Goal: Task Accomplishment & Management: Use online tool/utility

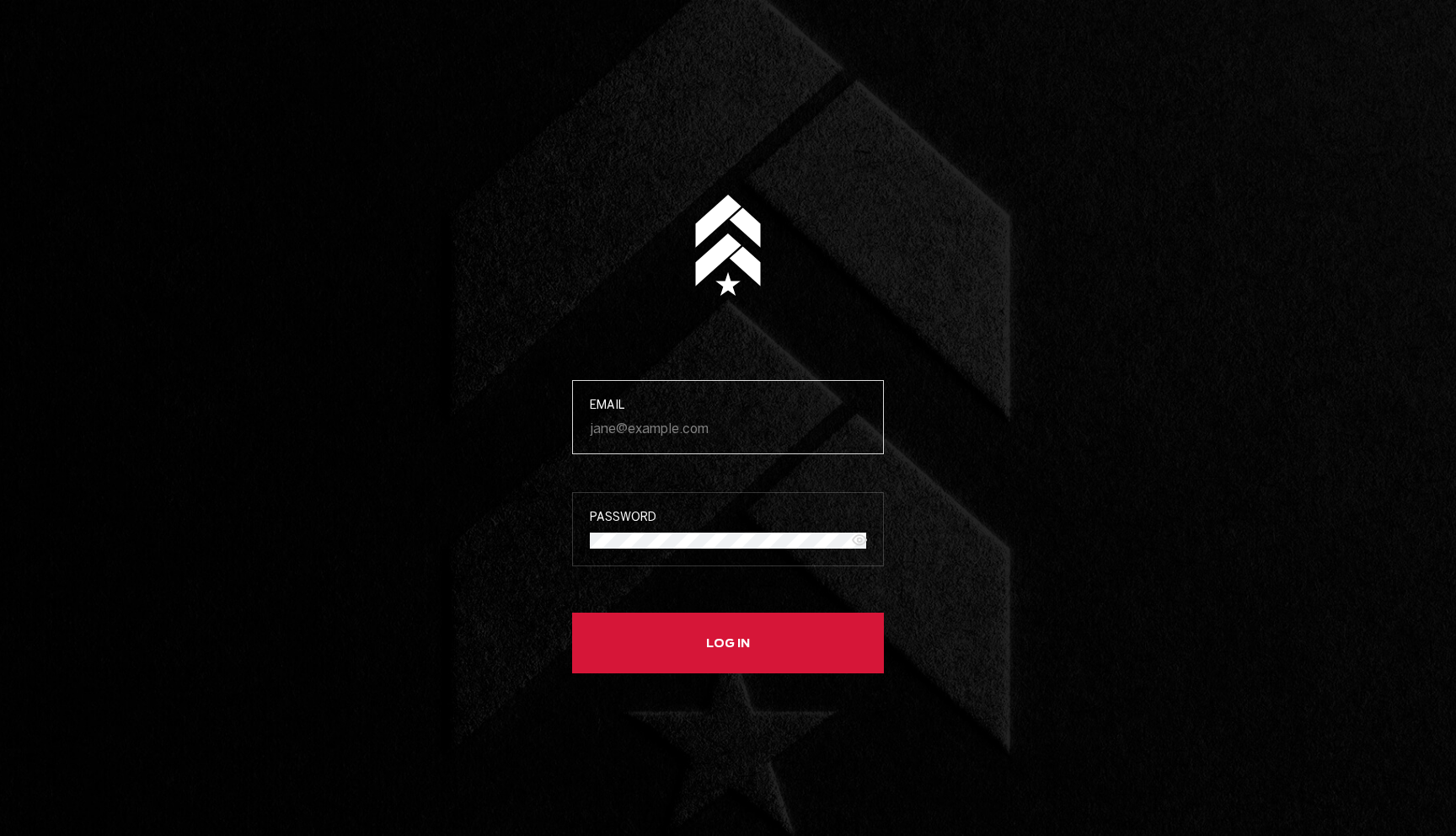
click at [723, 421] on input "Email" at bounding box center [728, 428] width 277 height 16
paste input "[PERSON_NAME][EMAIL_ADDRESS][DOMAIN_NAME]"
type input "[PERSON_NAME][EMAIL_ADDRESS][DOMAIN_NAME]"
click at [573, 612] on button "Log in" at bounding box center [728, 643] width 312 height 61
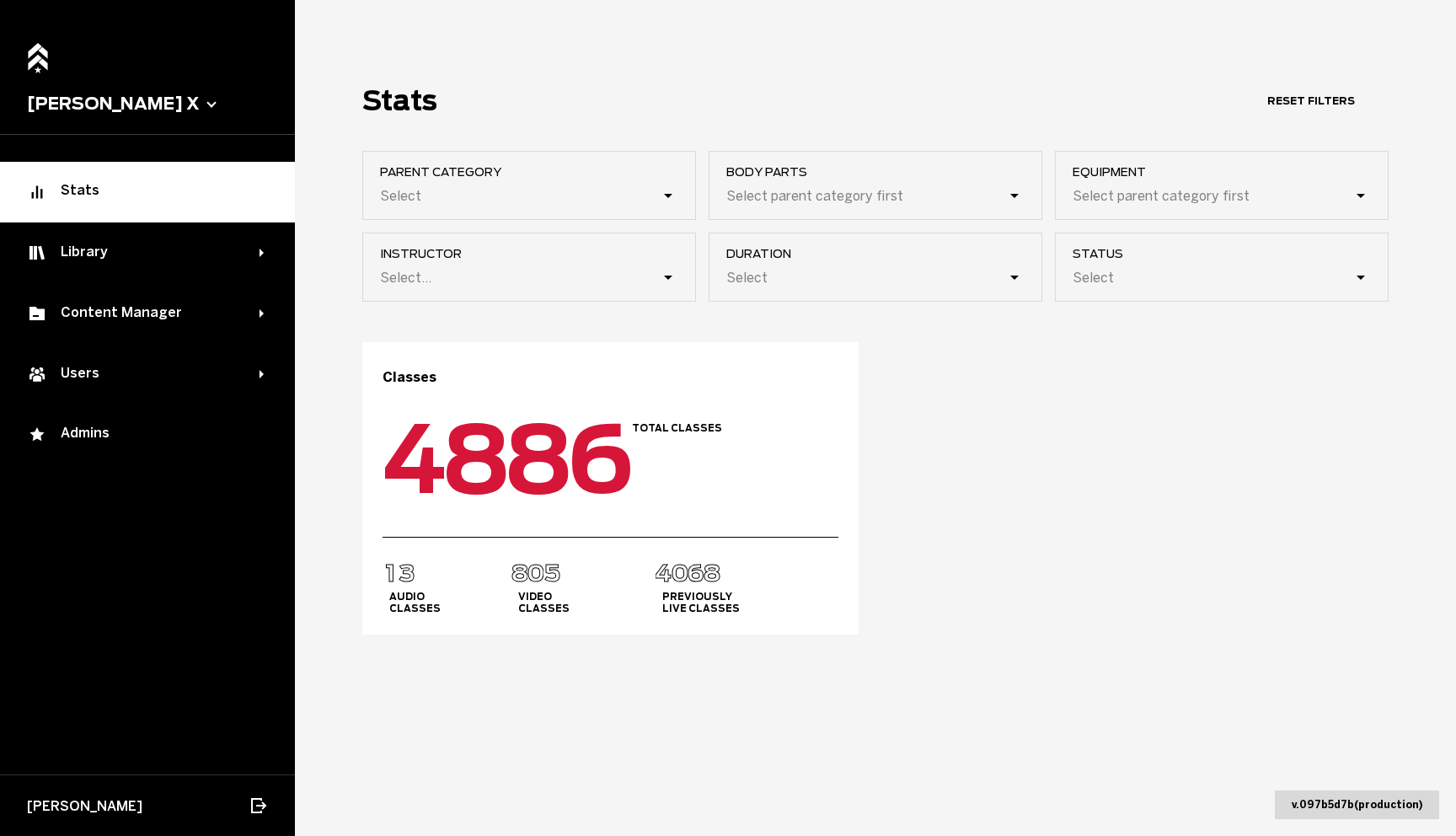
click at [952, 428] on div "Classes 0 1 2 3 4 5 6 7 8 9 0 0 1 2 3 4 5 6 7 8 9 0 0 1 2 3 4 5 6 7 8 9 0 0 1 2…" at bounding box center [875, 488] width 1027 height 292
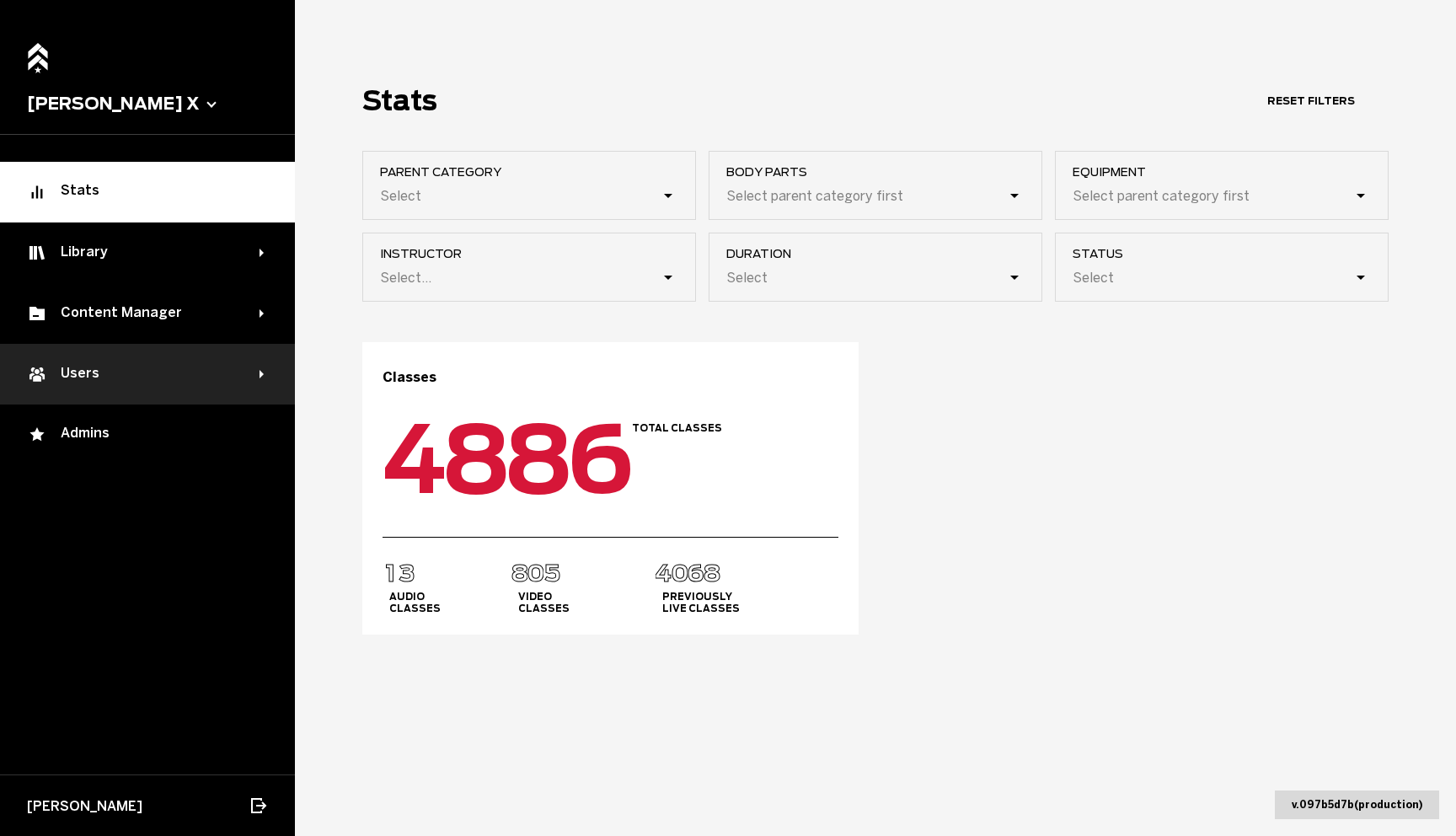
click at [81, 373] on div "Users" at bounding box center [142, 373] width 232 height 20
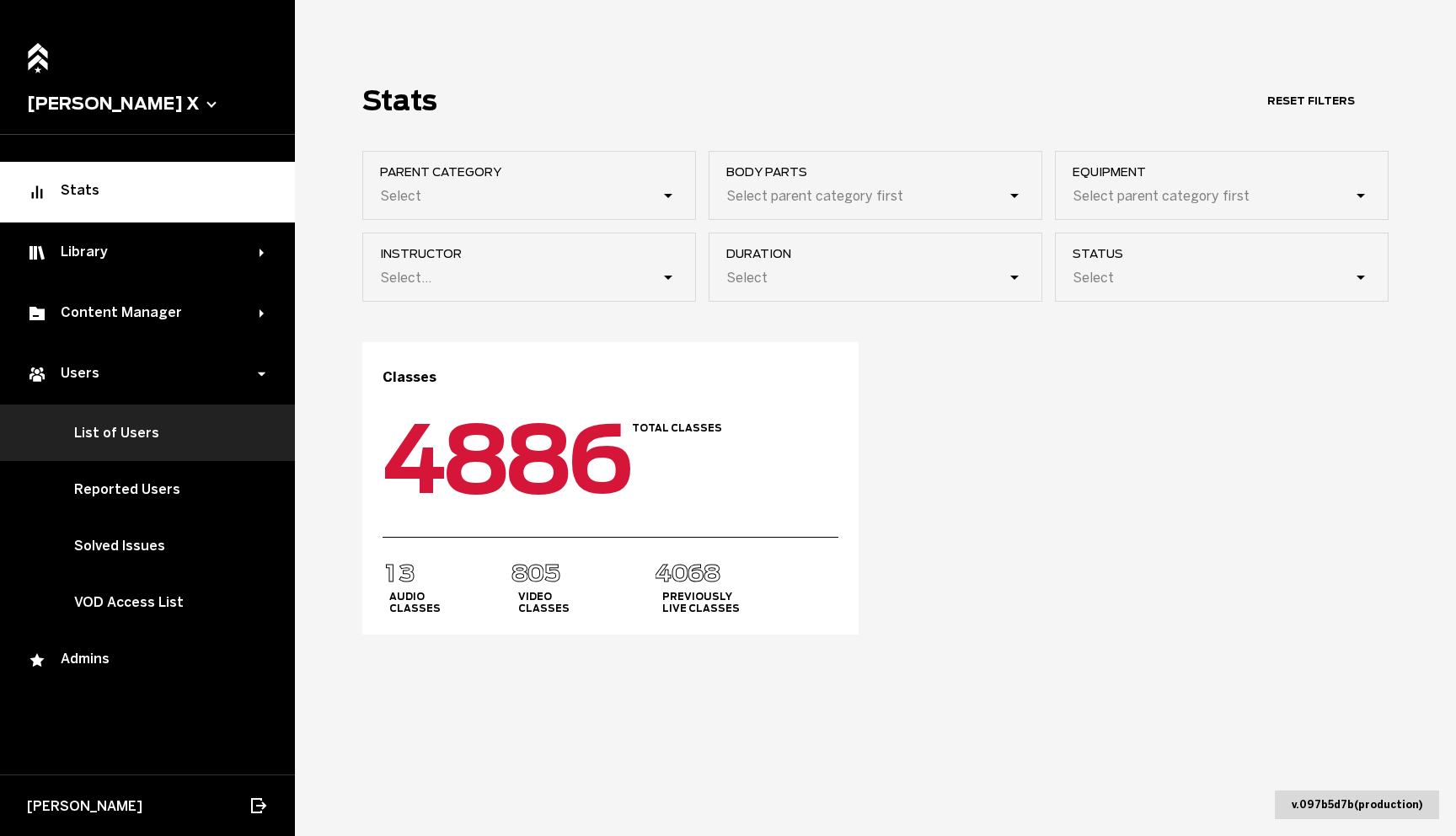
click at [120, 421] on link "List of Users" at bounding box center [147, 433] width 295 height 57
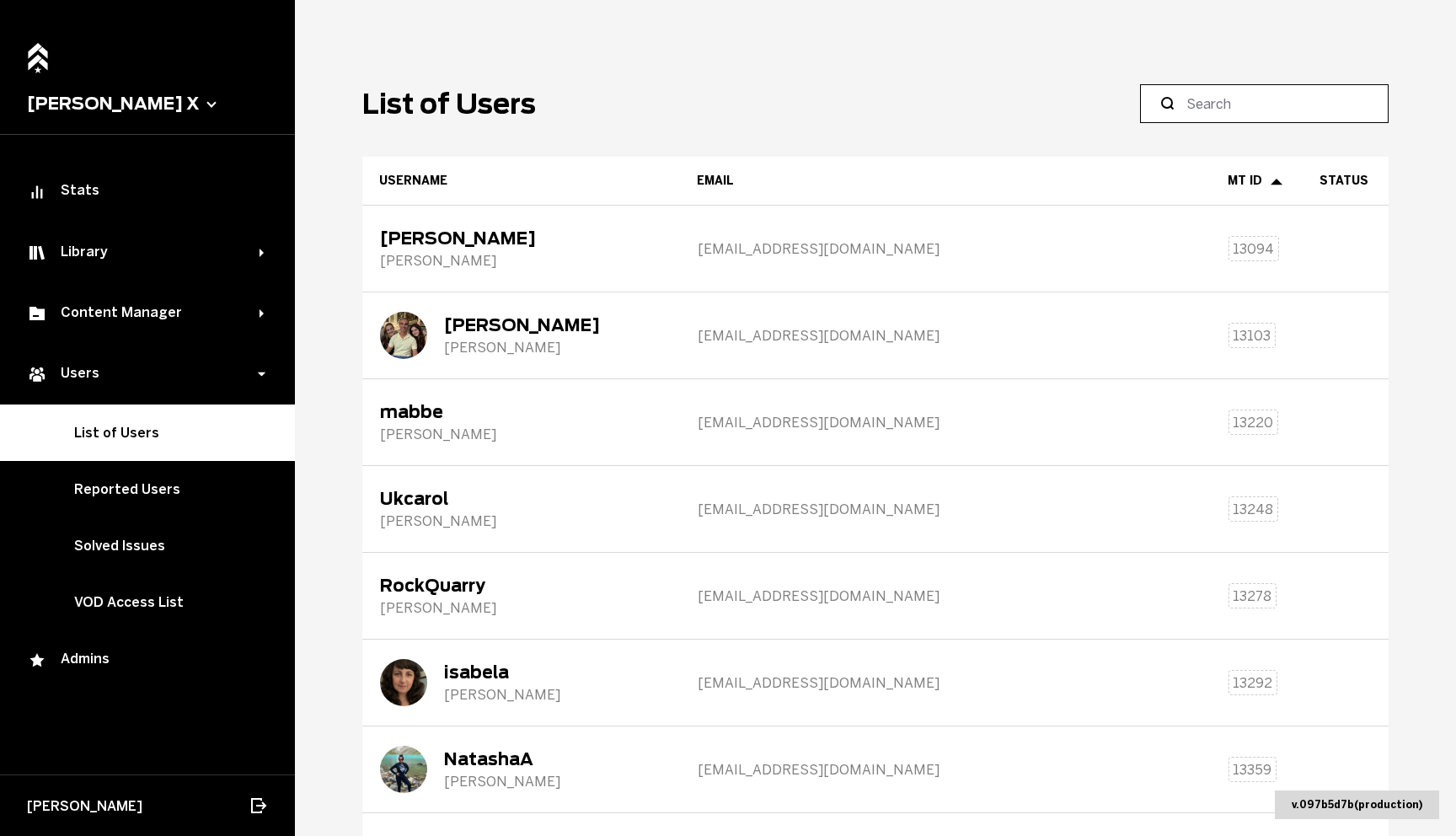
click at [1273, 100] on input at bounding box center [1270, 103] width 168 height 20
type input "[PERSON_NAME]"
click at [981, 46] on main "List of Users Username Email MT ID Status [PERSON_NAME] [PERSON_NAME][EMAIL_ADD…" at bounding box center [875, 418] width 1161 height 836
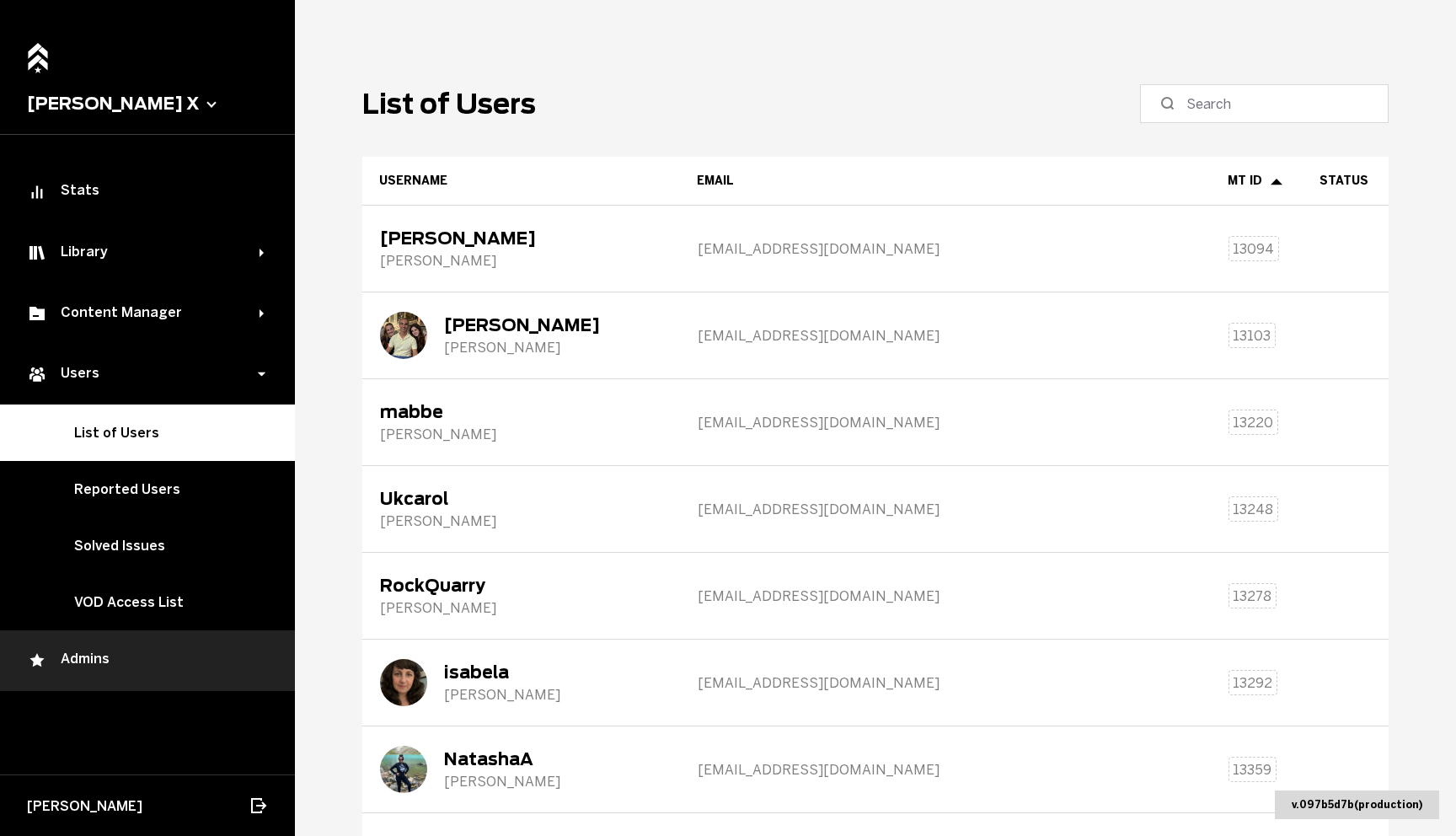
click at [104, 655] on div "Admins" at bounding box center [147, 660] width 241 height 20
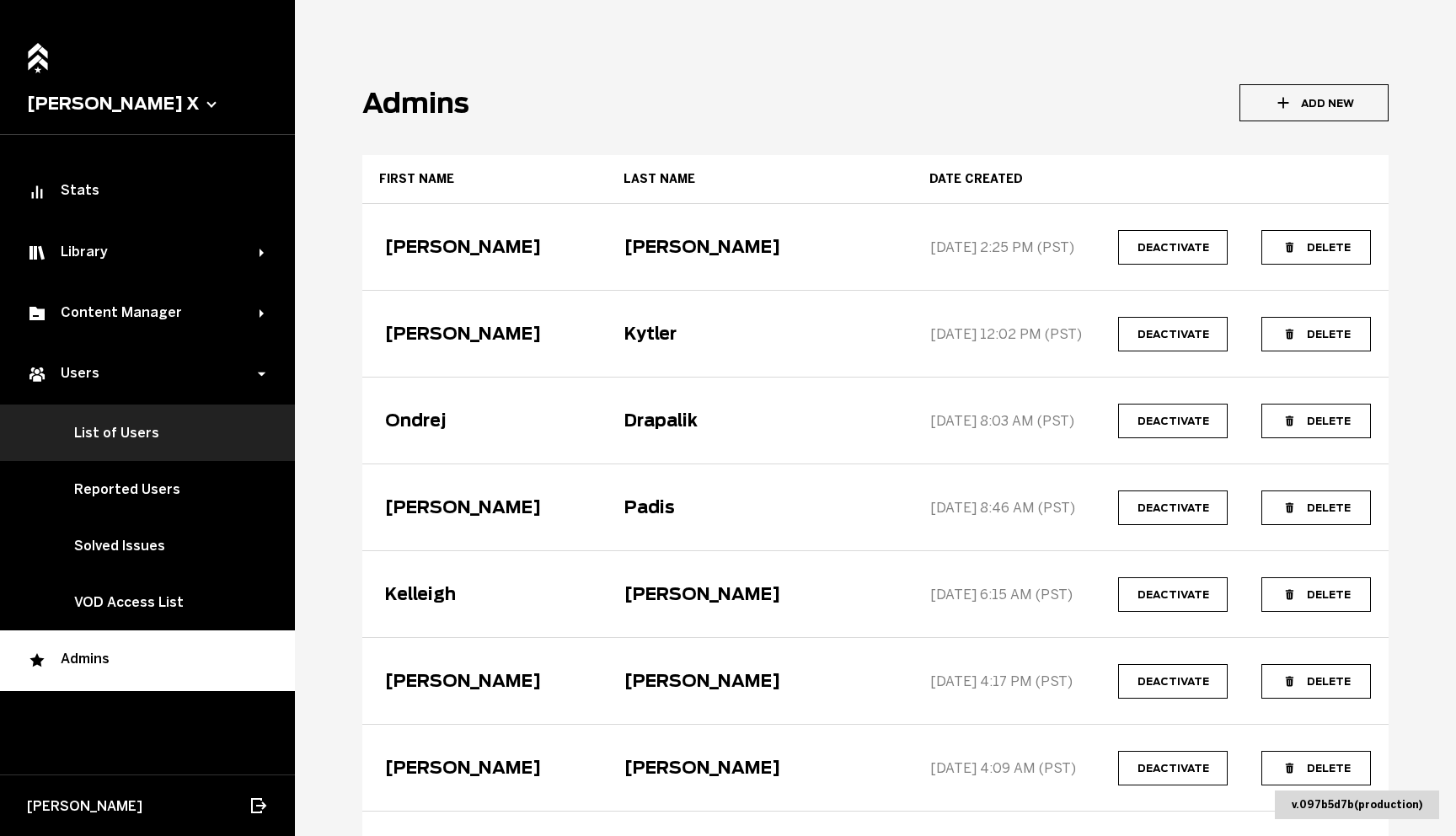
click at [152, 435] on link "List of Users" at bounding box center [147, 433] width 295 height 57
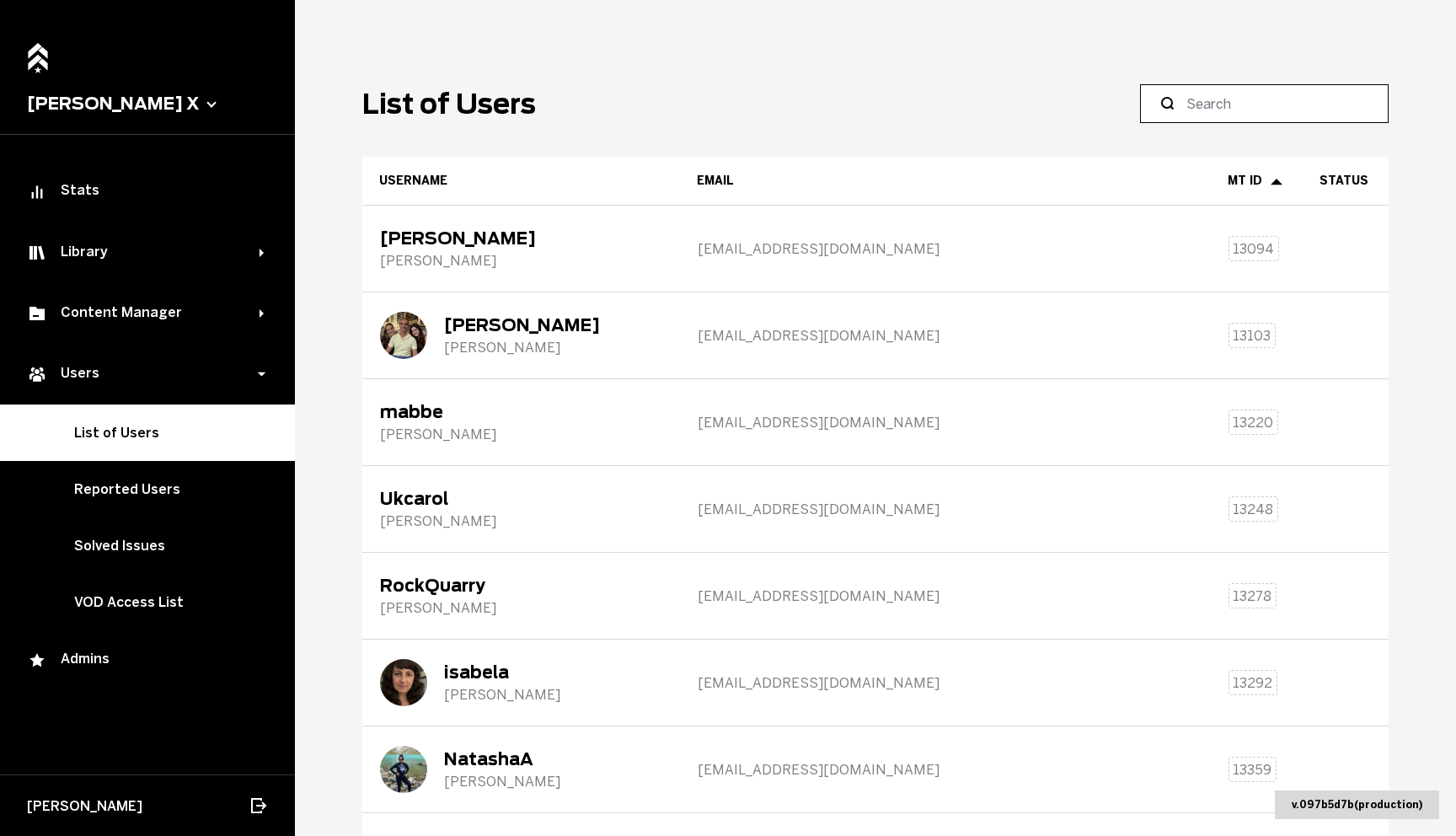
click at [1220, 106] on input at bounding box center [1270, 103] width 168 height 20
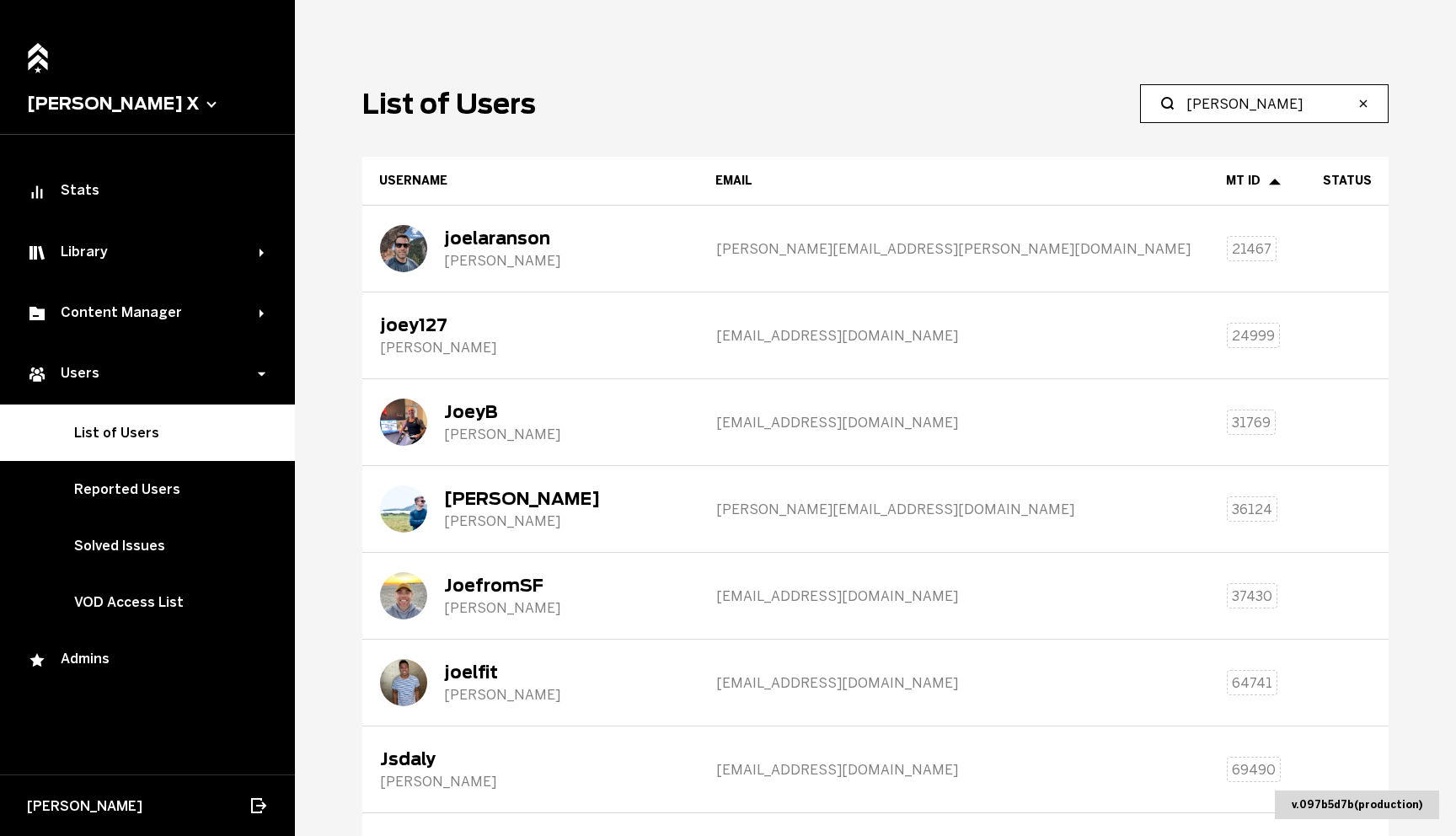
click at [1232, 104] on input "[PERSON_NAME]" at bounding box center [1270, 103] width 168 height 20
type input "[PERSON_NAME]"
click at [1255, 92] on label "[PERSON_NAME]" at bounding box center [1265, 103] width 248 height 39
click at [1255, 94] on input "[PERSON_NAME]" at bounding box center [1270, 103] width 168 height 20
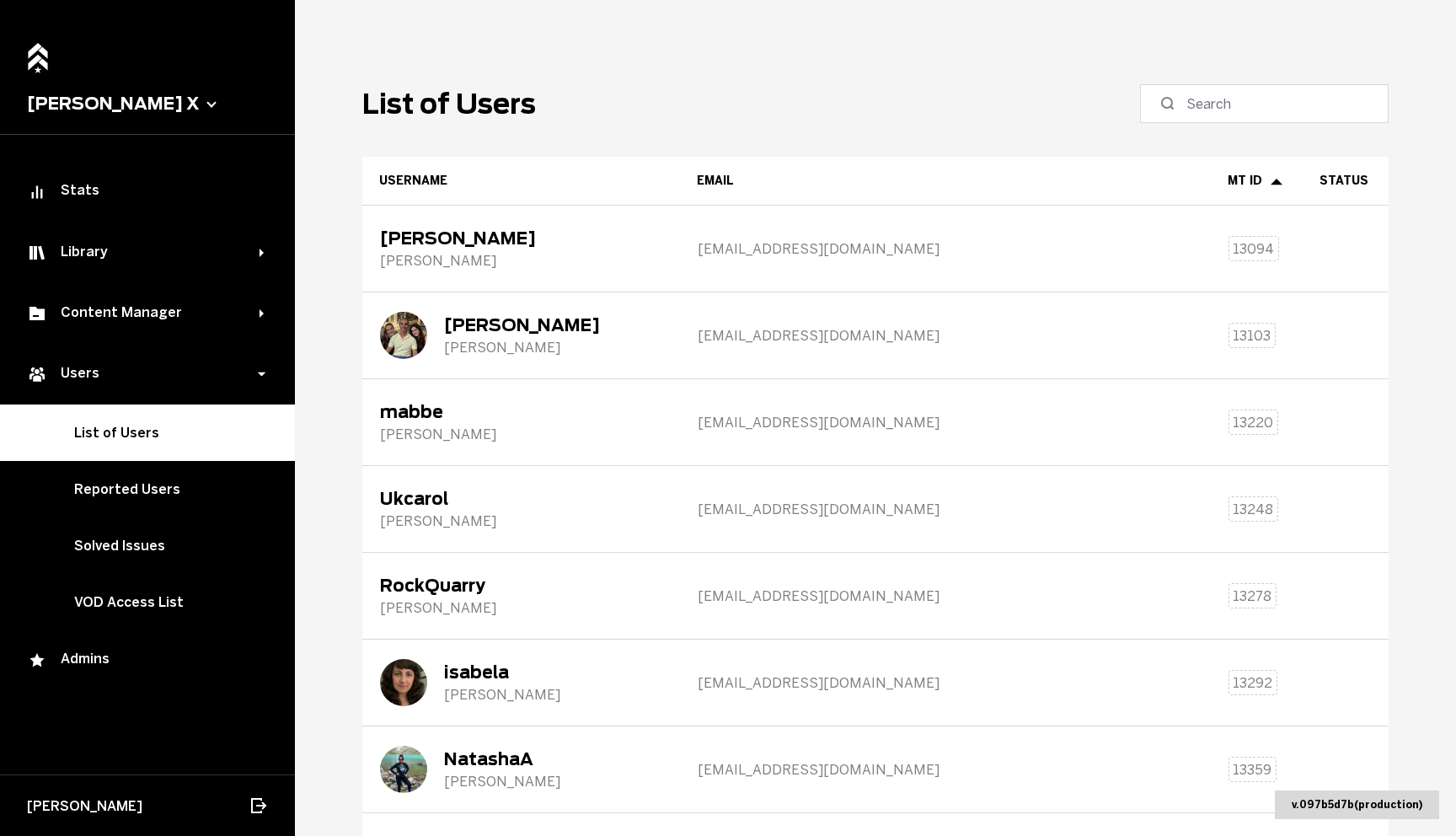
click at [1029, 76] on main "List of Users Username Email MT ID Status [PERSON_NAME] [PERSON_NAME][EMAIL_ADD…" at bounding box center [875, 418] width 1161 height 836
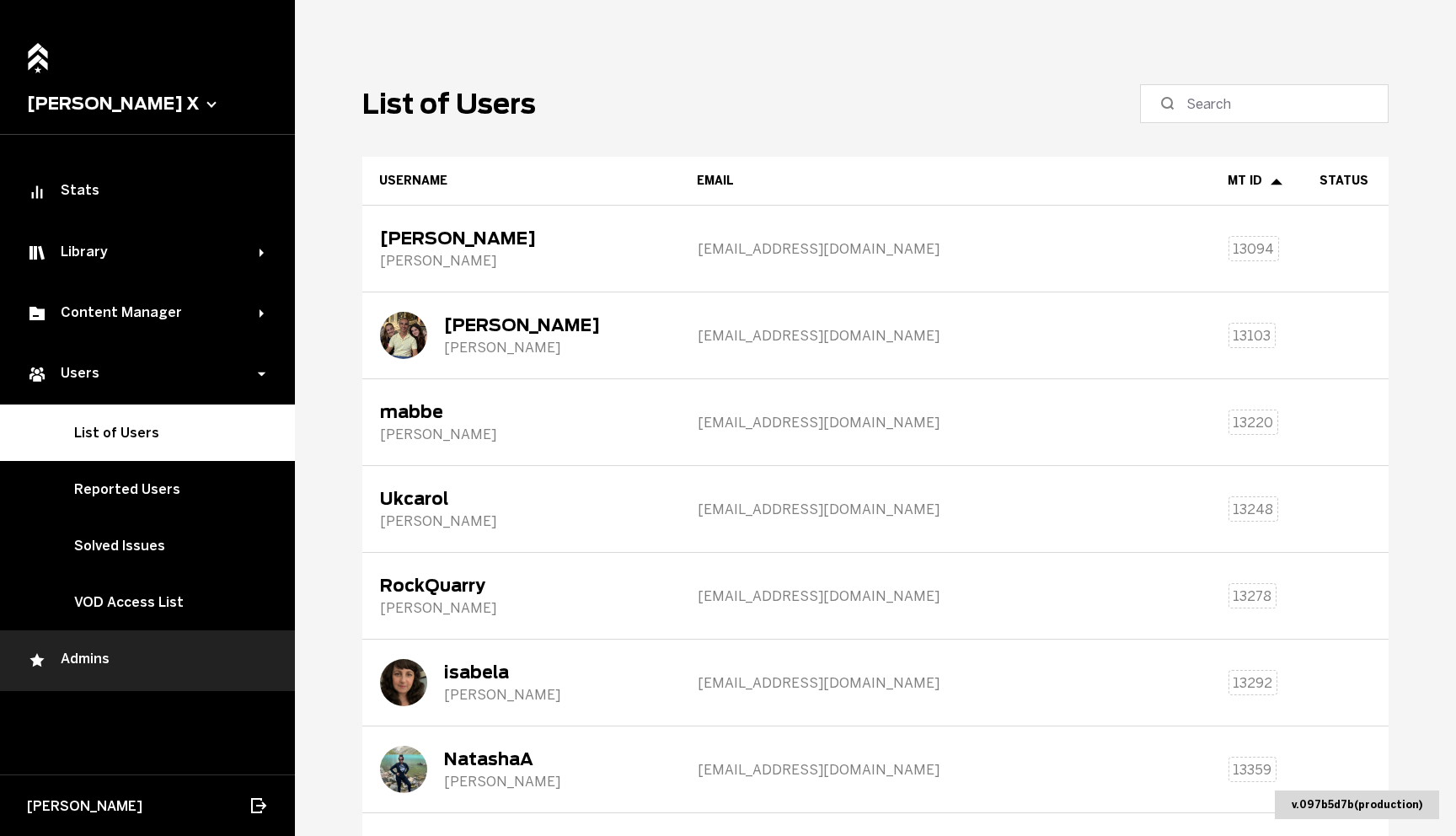
click at [100, 652] on div "Admins" at bounding box center [147, 660] width 241 height 20
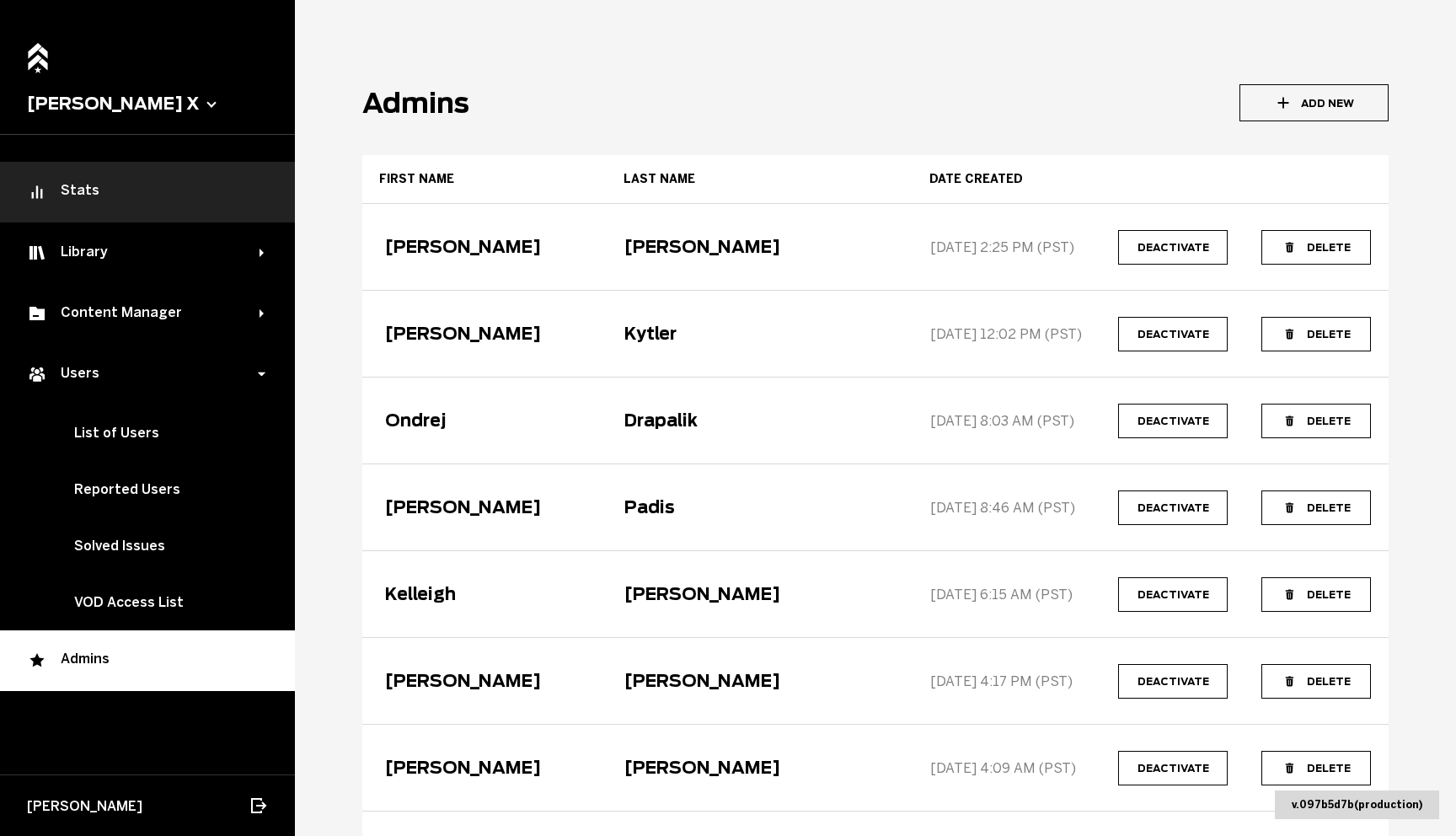
click at [98, 198] on div "Stats" at bounding box center [147, 191] width 241 height 20
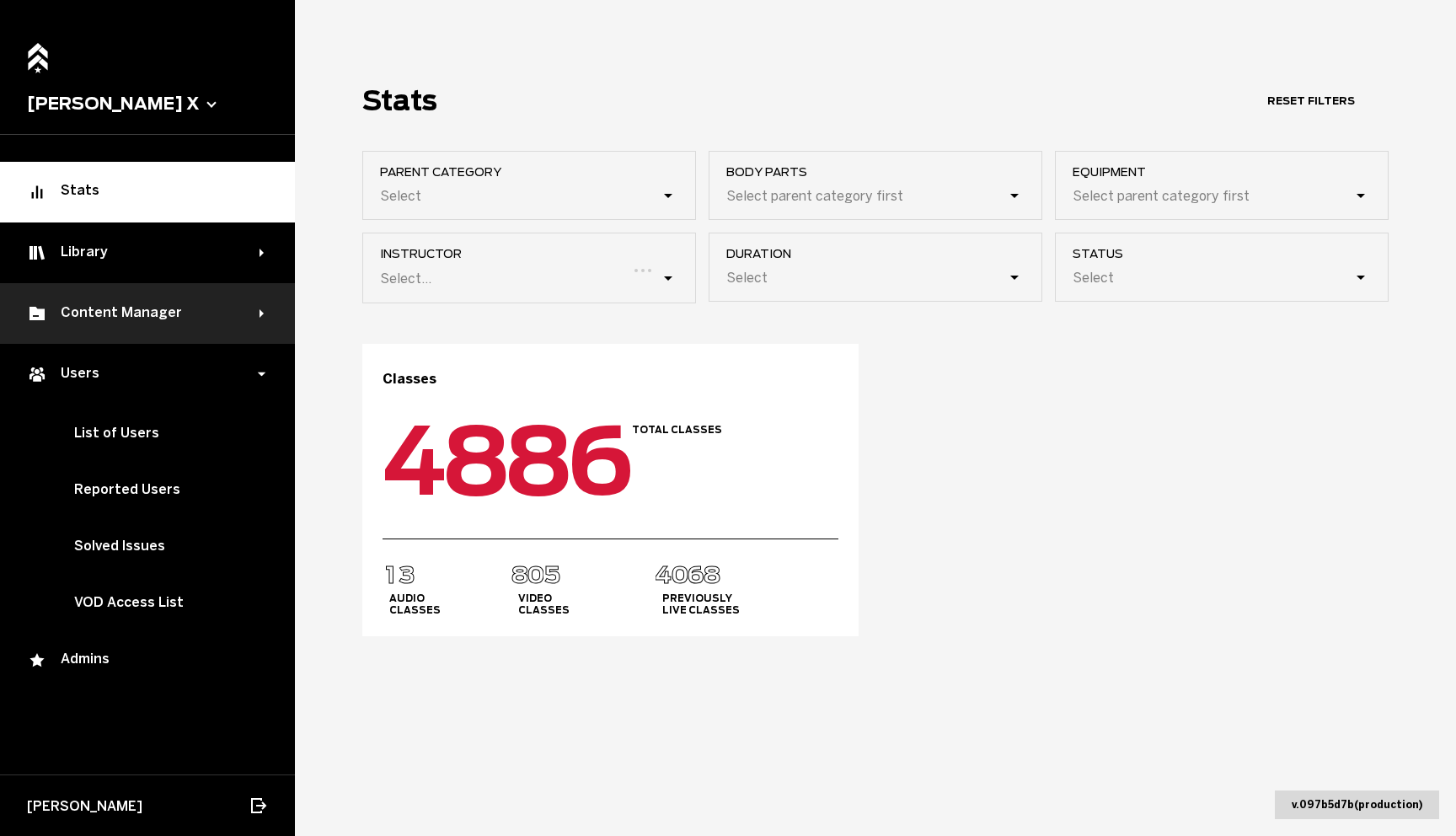
click at [96, 313] on div "Content Manager" at bounding box center [142, 313] width 232 height 20
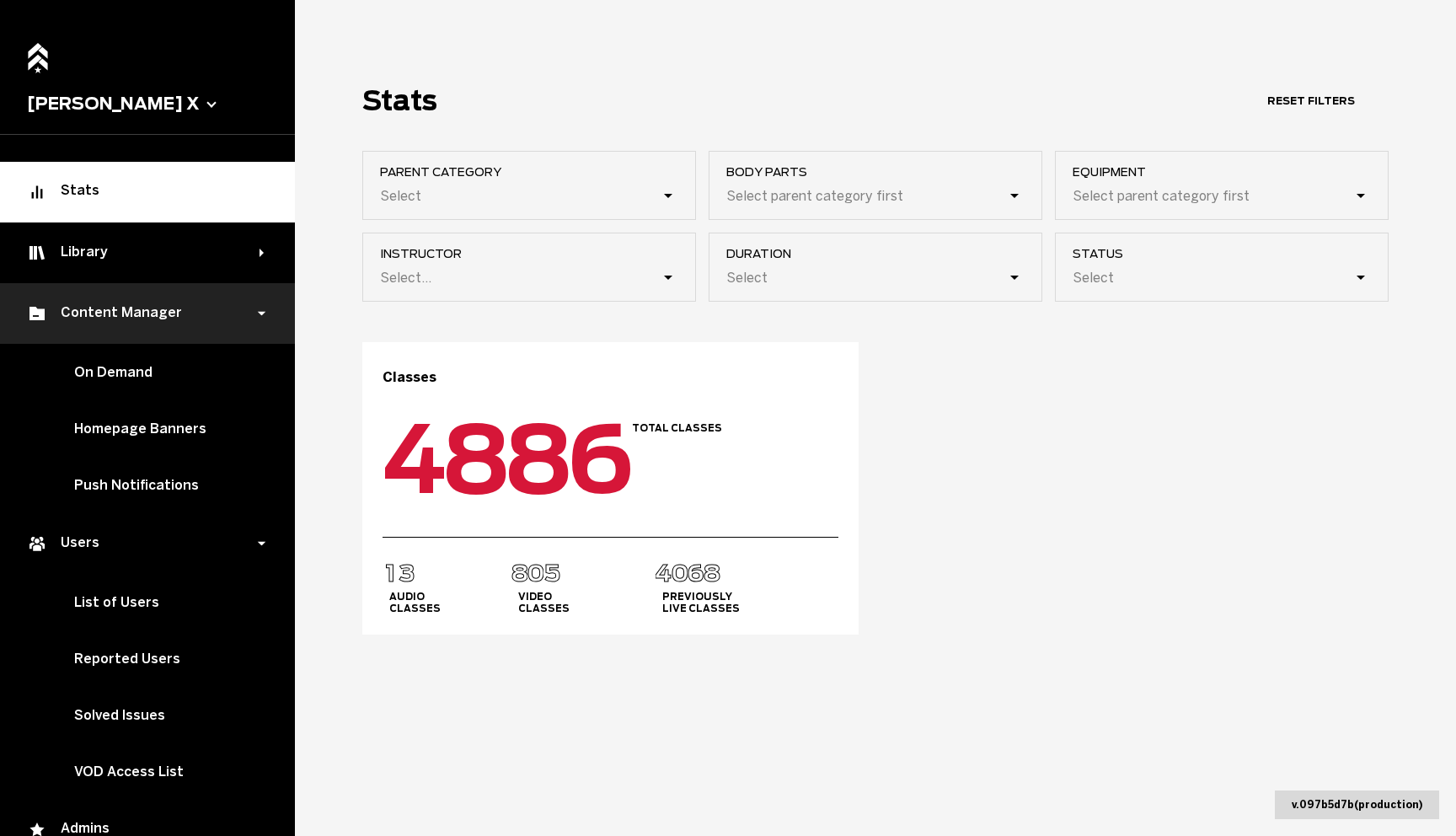
click at [109, 317] on div "Content Manager" at bounding box center [142, 313] width 232 height 20
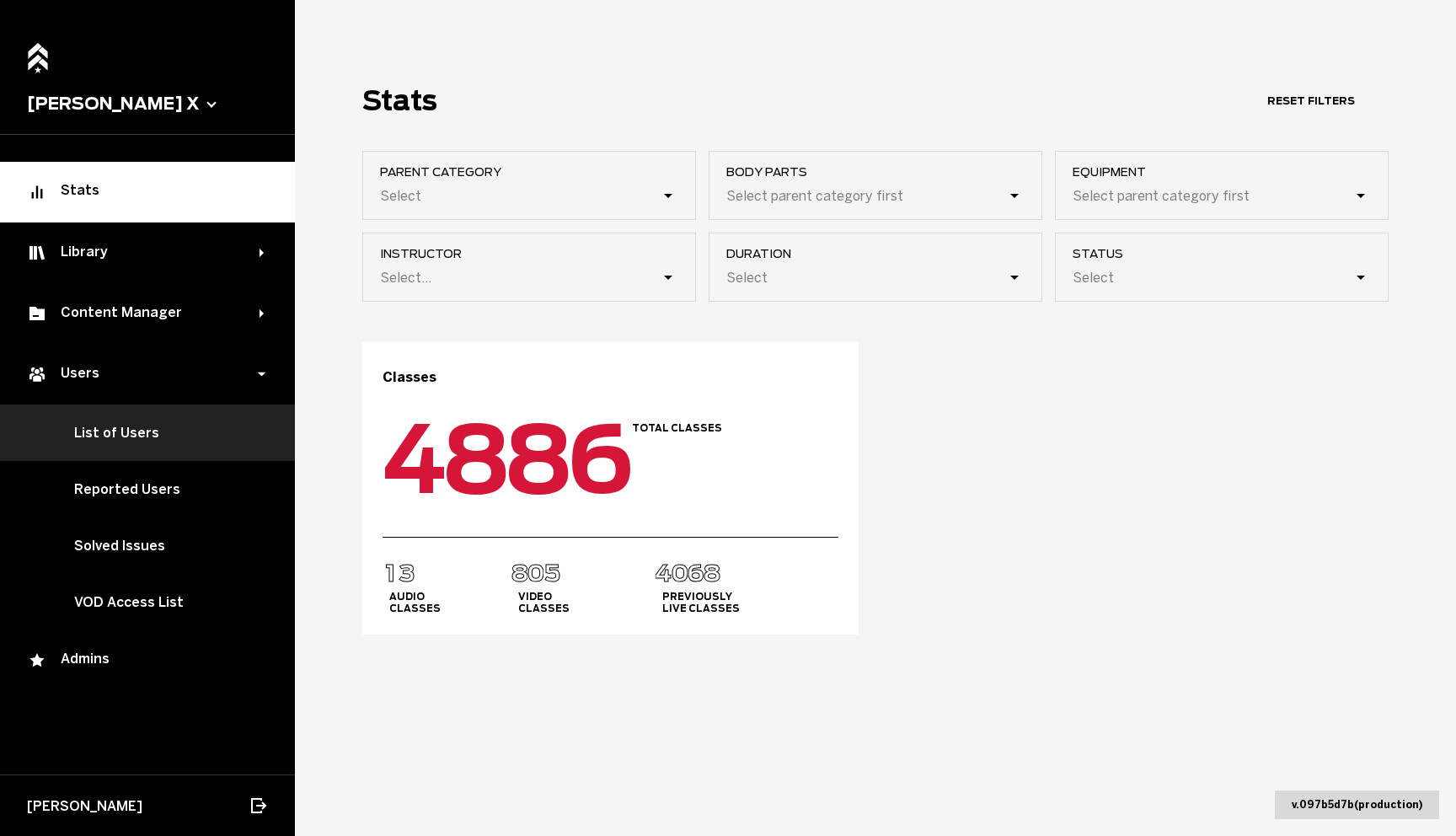
click at [100, 425] on link "List of Users" at bounding box center [147, 433] width 295 height 57
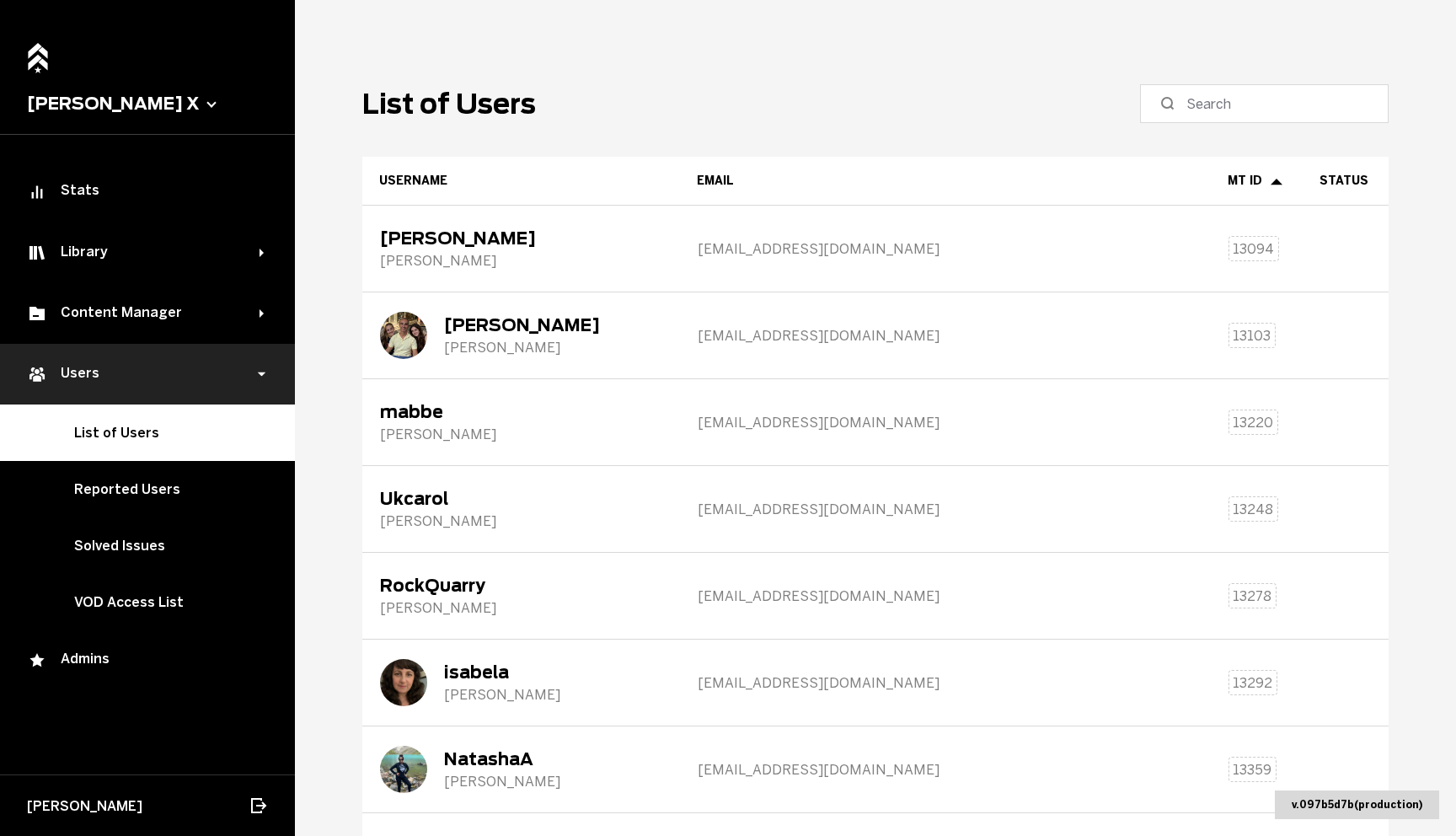
click at [114, 381] on div "Users" at bounding box center [147, 374] width 295 height 61
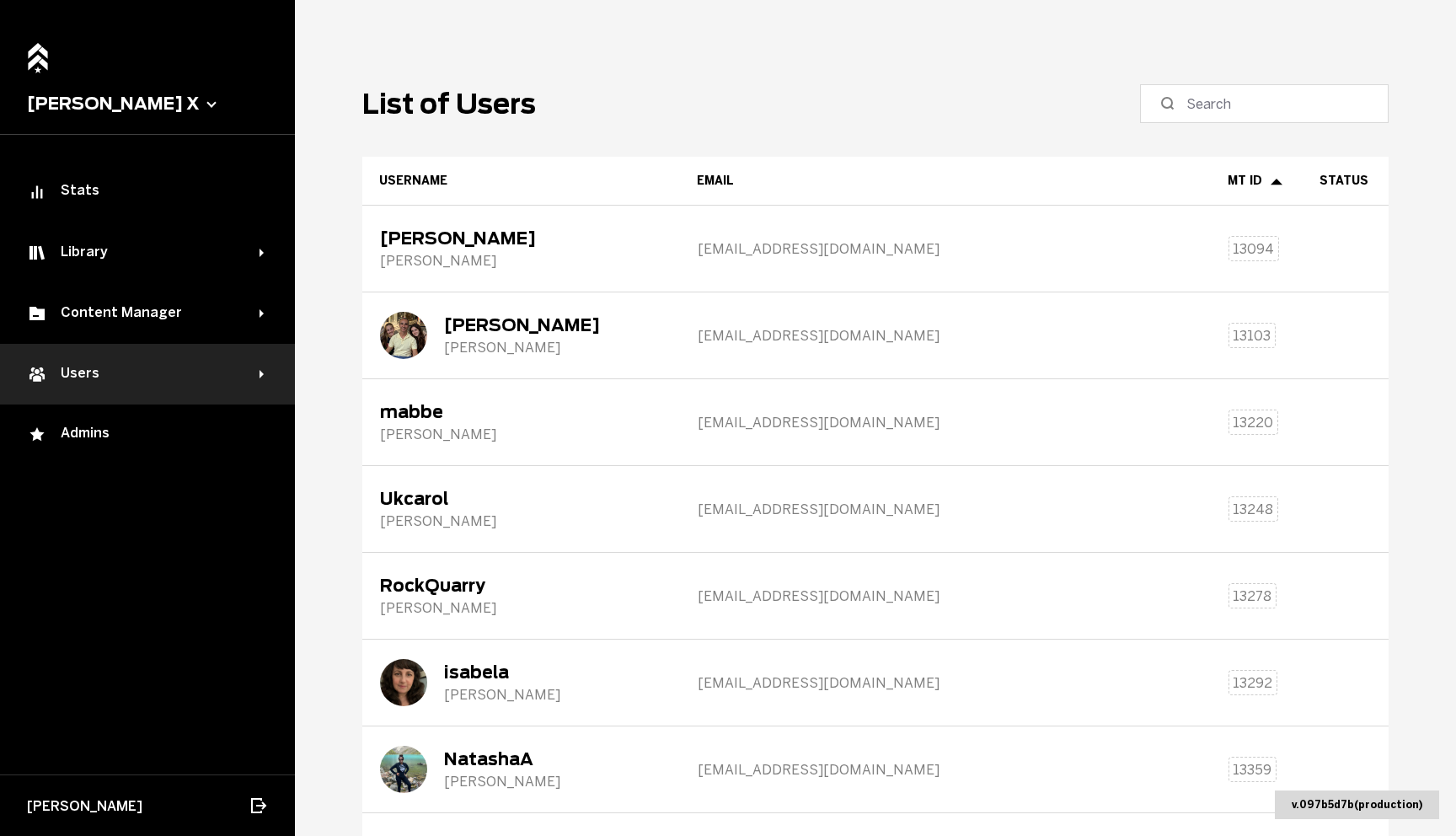
click at [134, 374] on div "Users" at bounding box center [142, 373] width 232 height 20
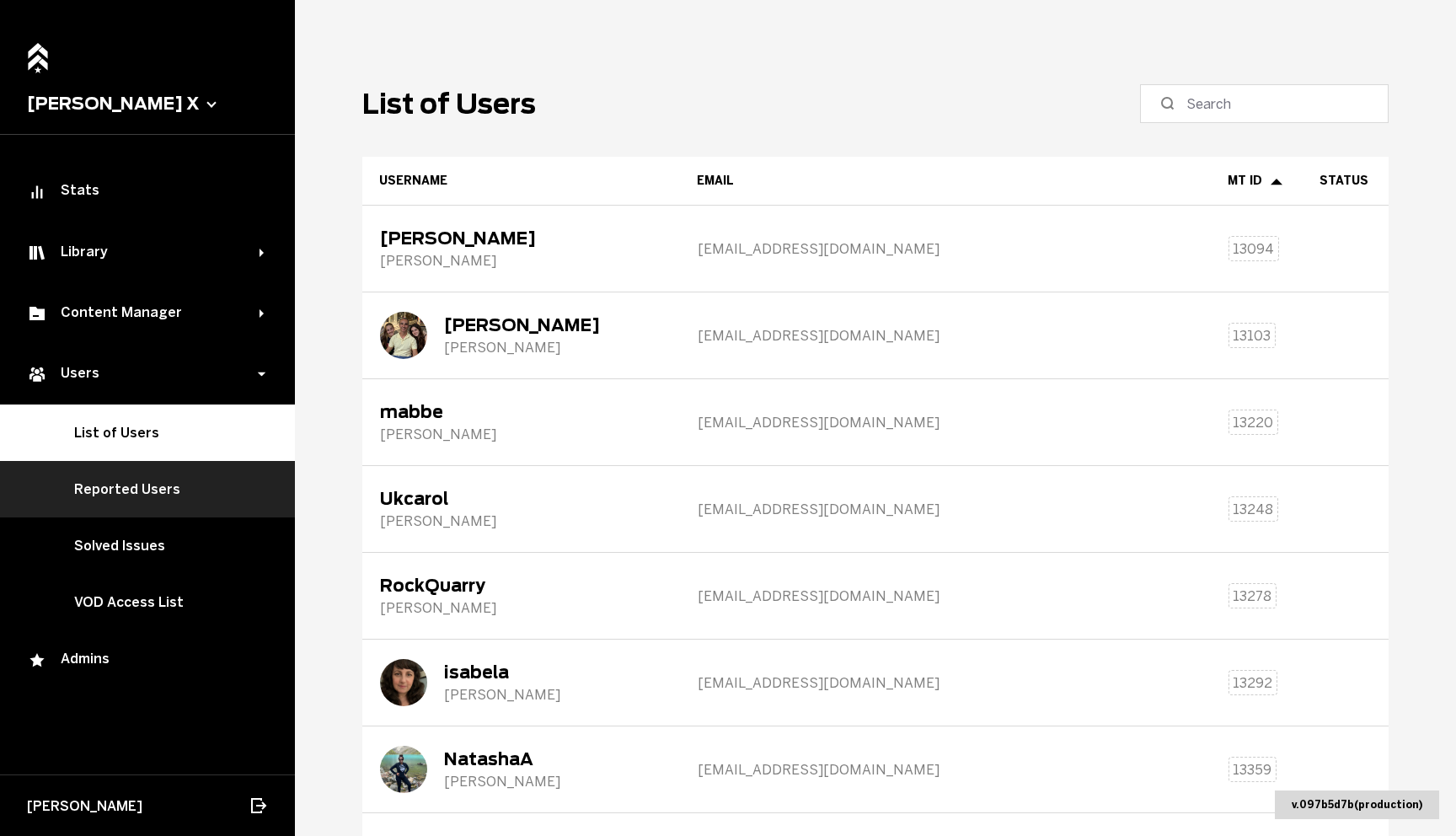
click at [107, 481] on link "Reported Users" at bounding box center [147, 489] width 295 height 57
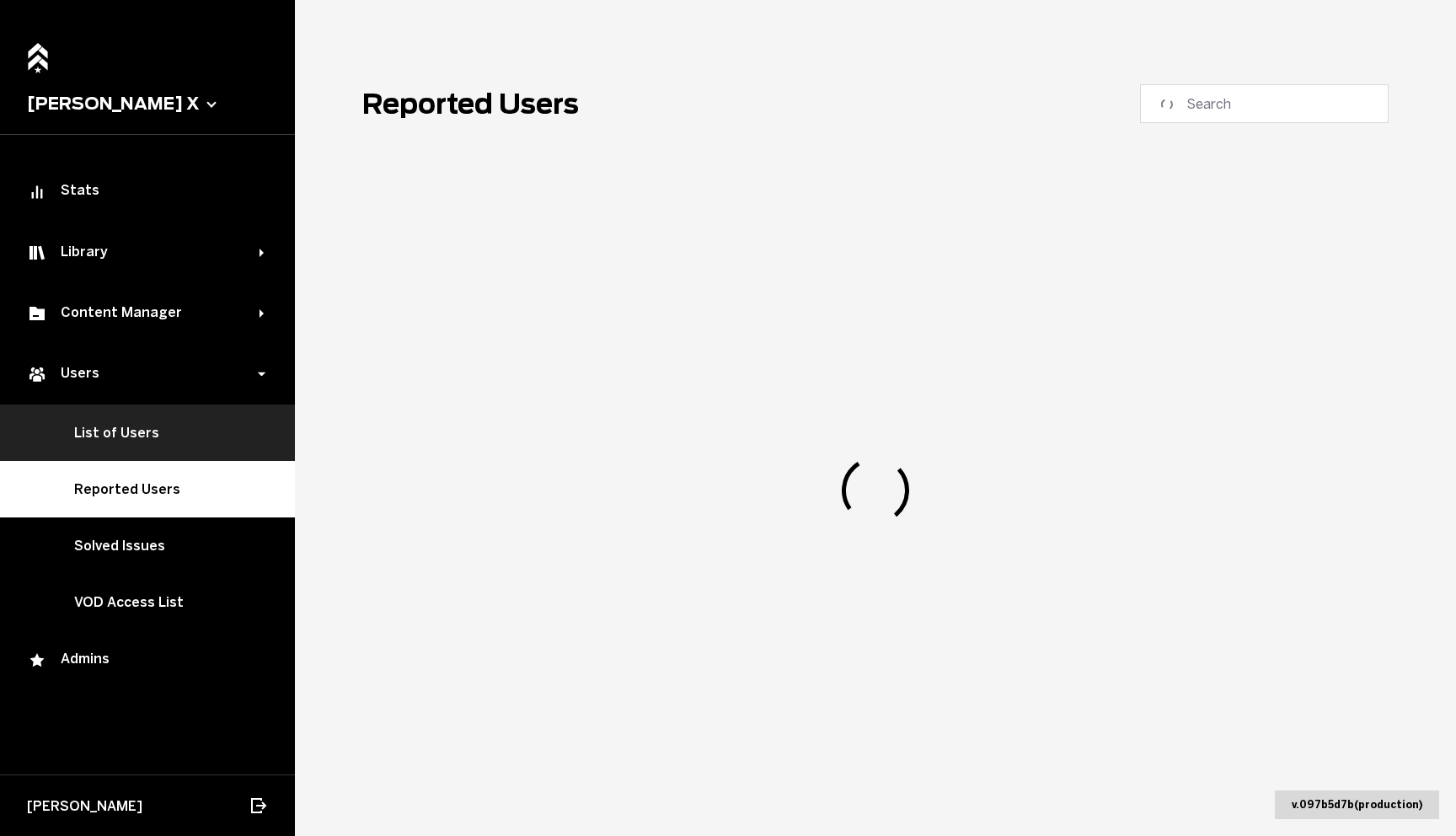
click at [118, 436] on link "List of Users" at bounding box center [147, 433] width 295 height 57
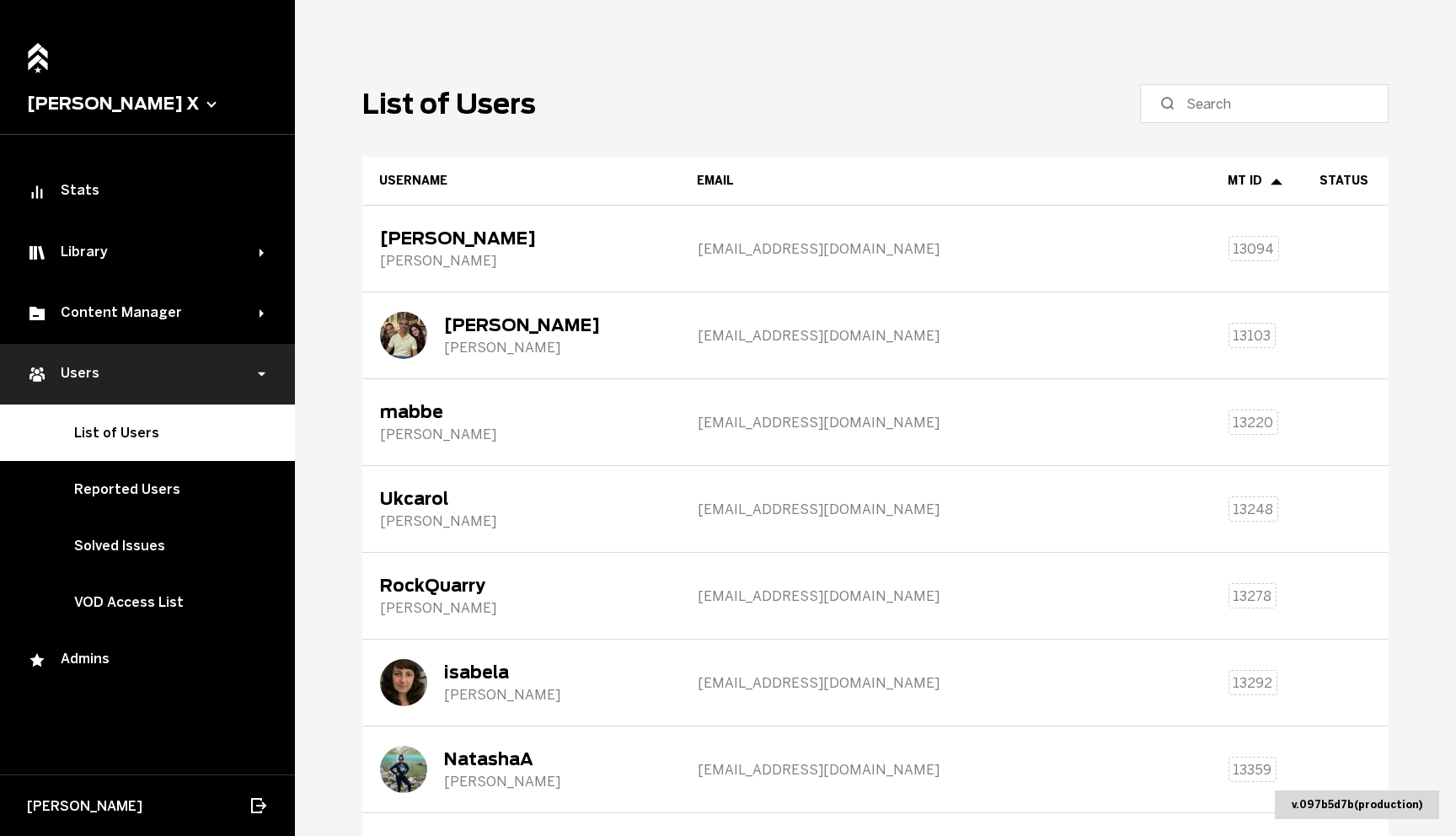
click at [123, 372] on div "Users" at bounding box center [142, 373] width 232 height 20
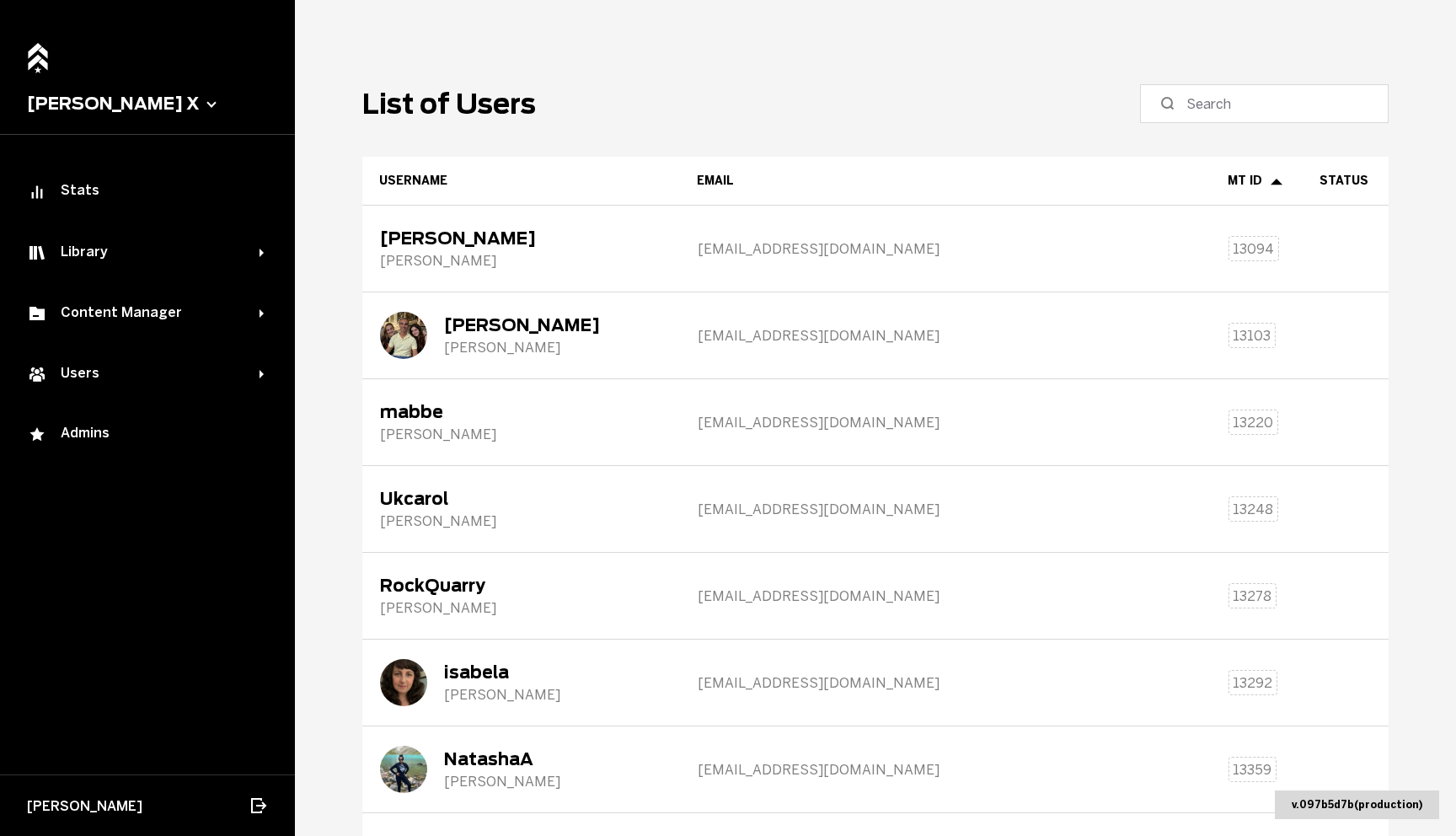
click at [102, 102] on button "[PERSON_NAME] X" at bounding box center [147, 103] width 241 height 20
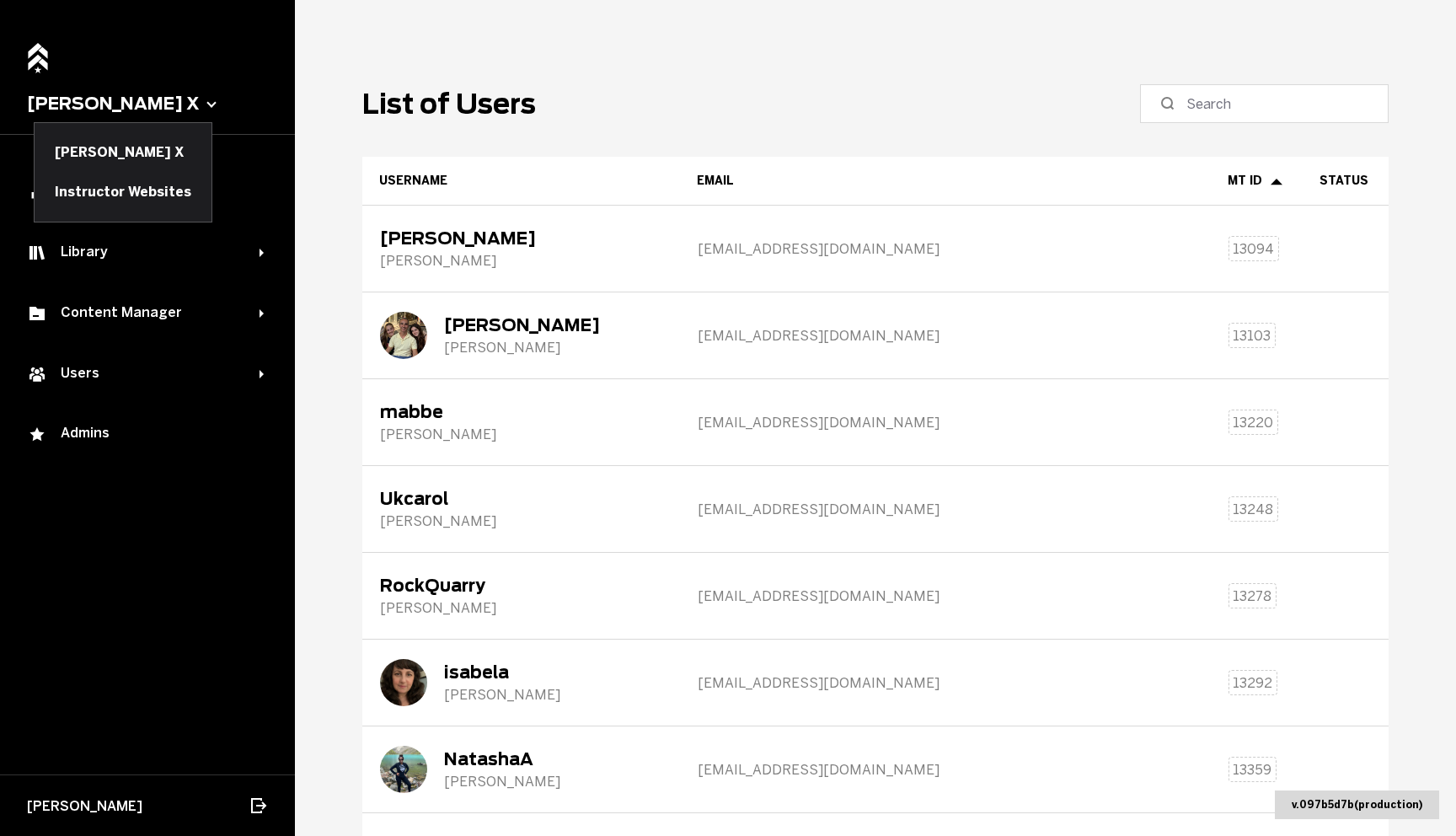
click at [112, 92] on button at bounding box center [147, 418] width 295 height 836
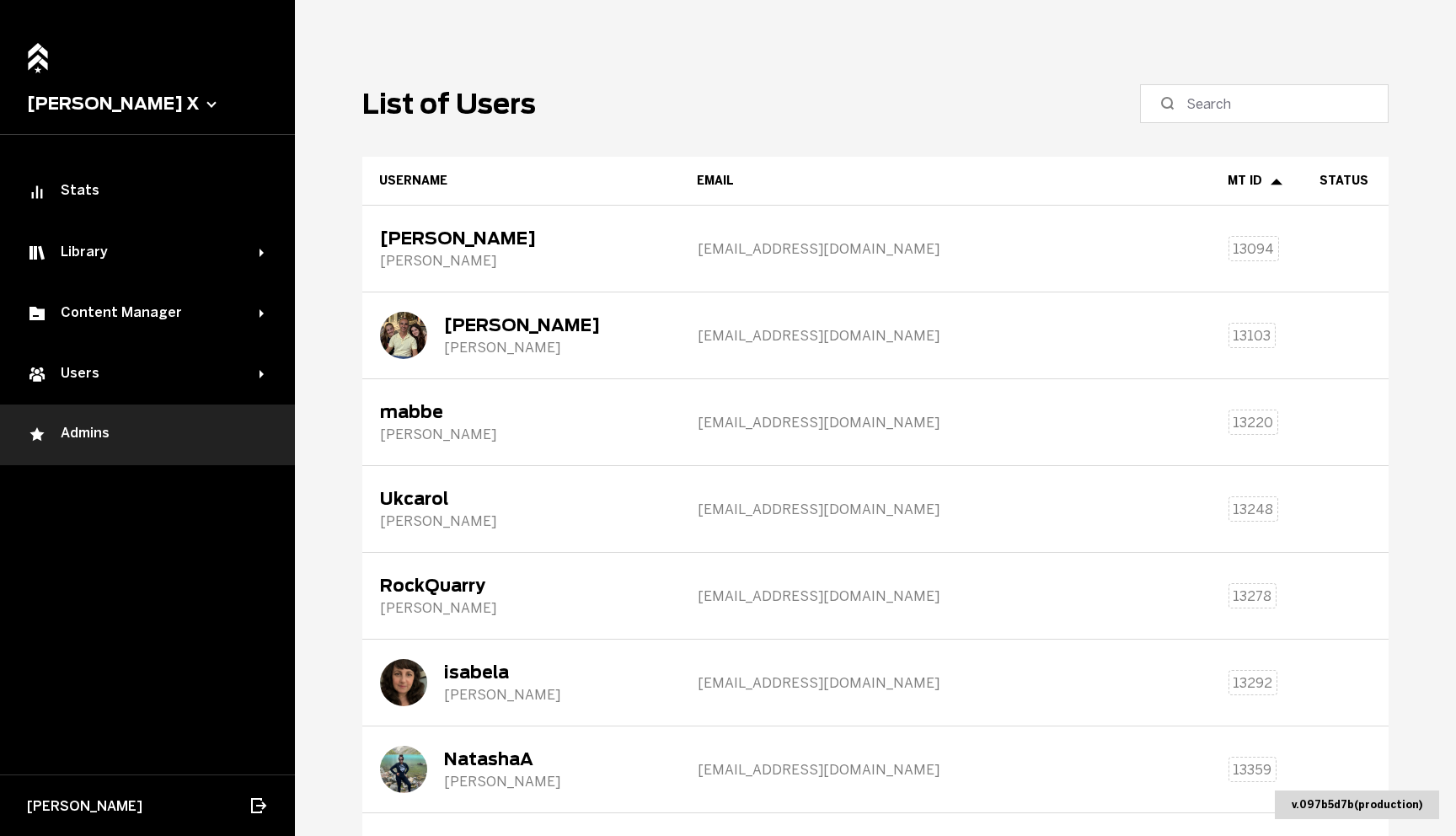
click at [94, 436] on div "Admins" at bounding box center [147, 434] width 241 height 20
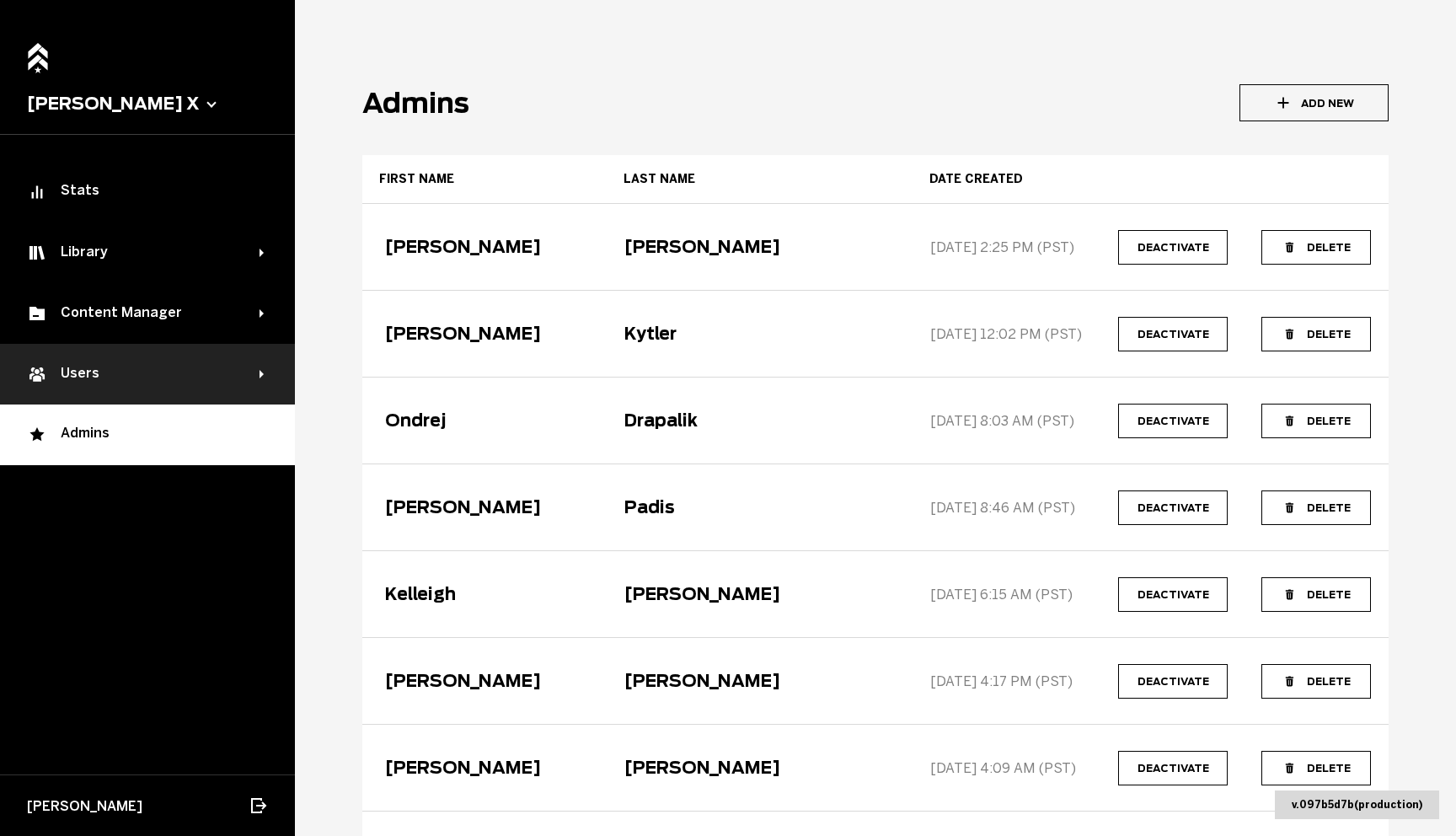
click at [94, 394] on div "Users" at bounding box center [147, 374] width 295 height 61
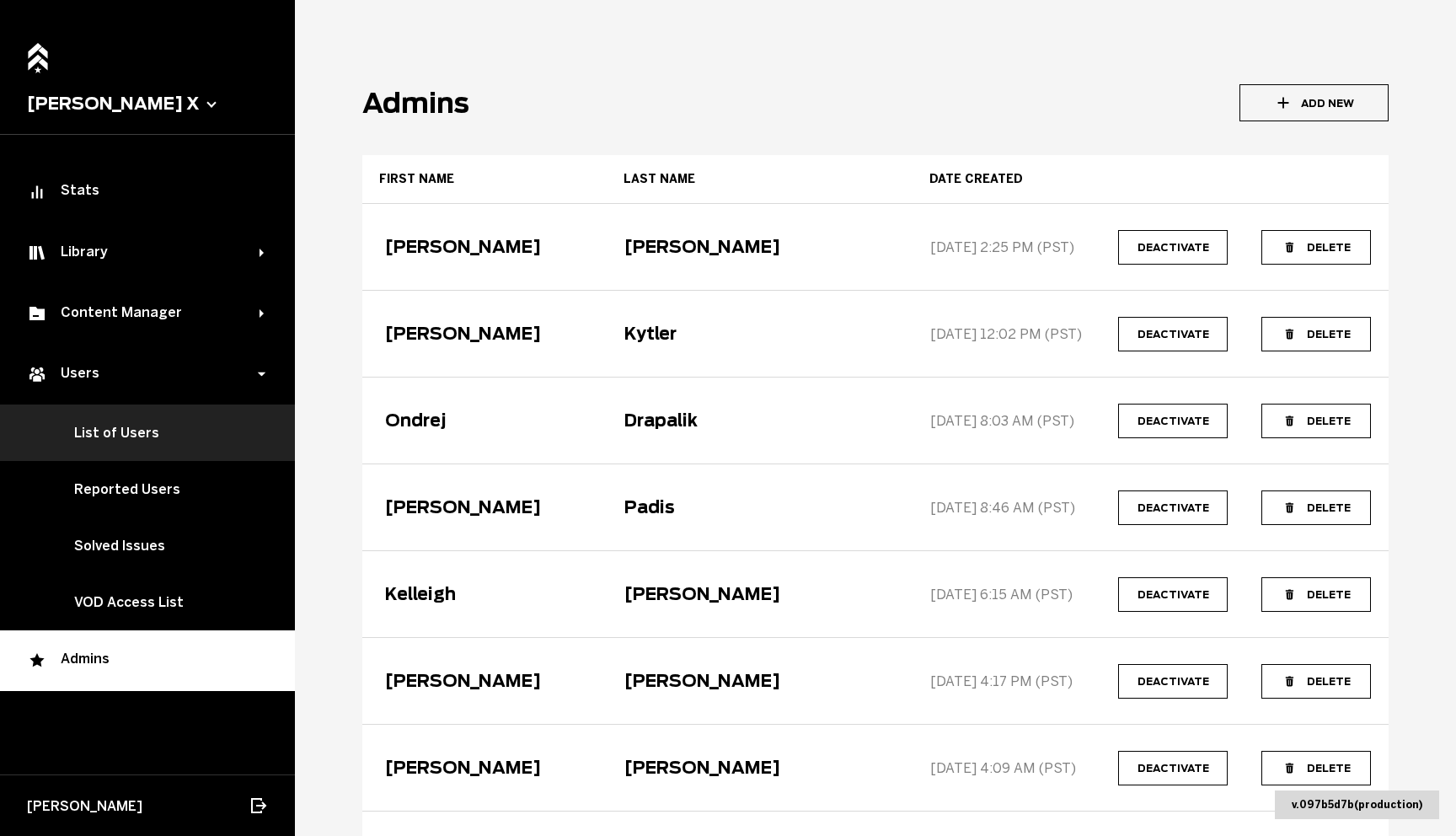
click at [95, 427] on link "List of Users" at bounding box center [147, 433] width 295 height 57
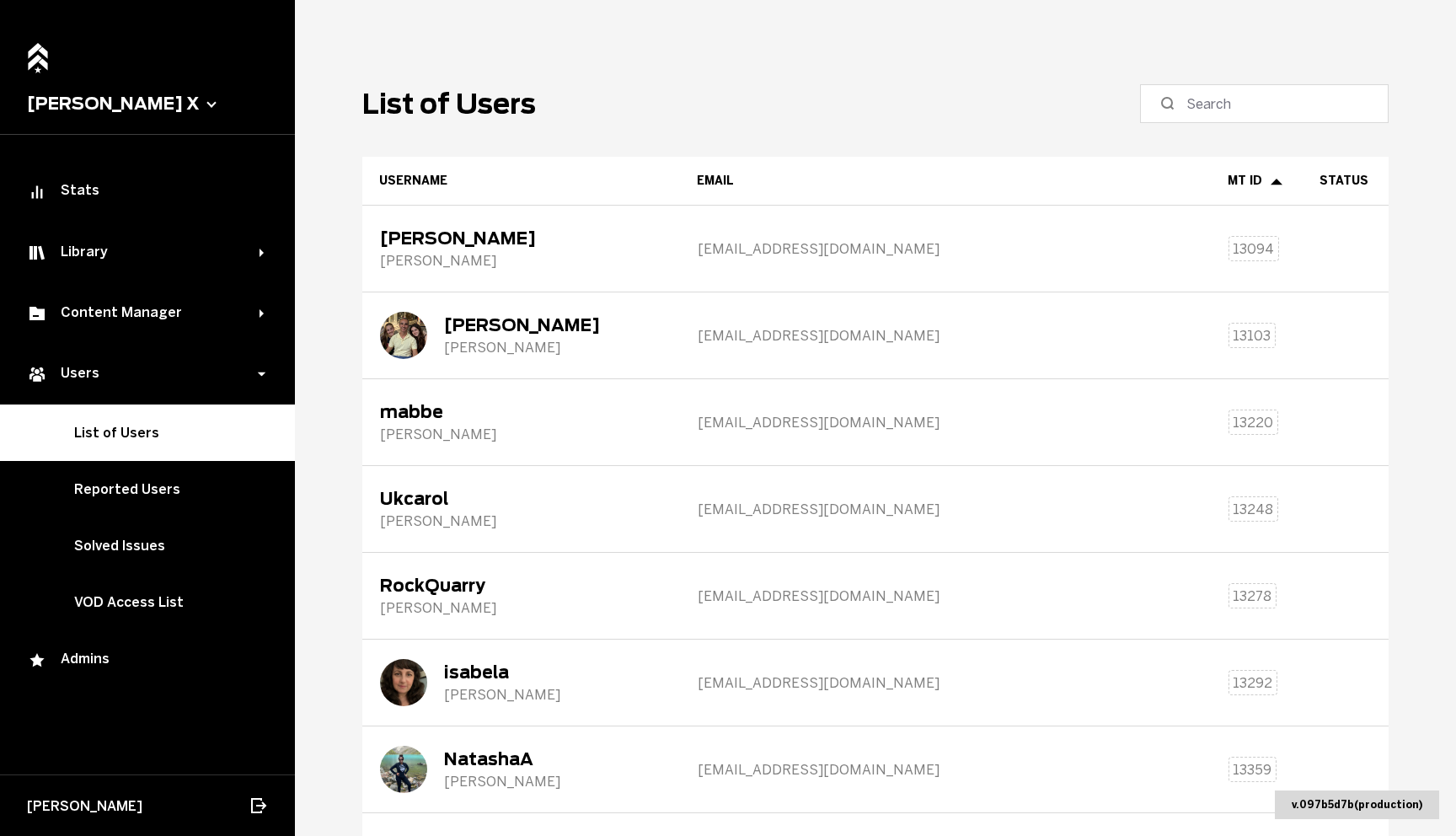
click at [406, 33] on main "List of Users Username Email MT ID Status [PERSON_NAME] [PERSON_NAME][EMAIL_ADD…" at bounding box center [875, 418] width 1161 height 836
click at [326, 180] on main "List of Users Username Email MT ID Status [PERSON_NAME] [PERSON_NAME][EMAIL_ADD…" at bounding box center [875, 418] width 1161 height 836
click at [1242, 99] on input at bounding box center [1270, 103] width 168 height 20
type input "palme"
click at [1012, 57] on main "List of Users Username Email MT ID Status [PERSON_NAME] [PERSON_NAME][EMAIL_ADD…" at bounding box center [875, 418] width 1161 height 836
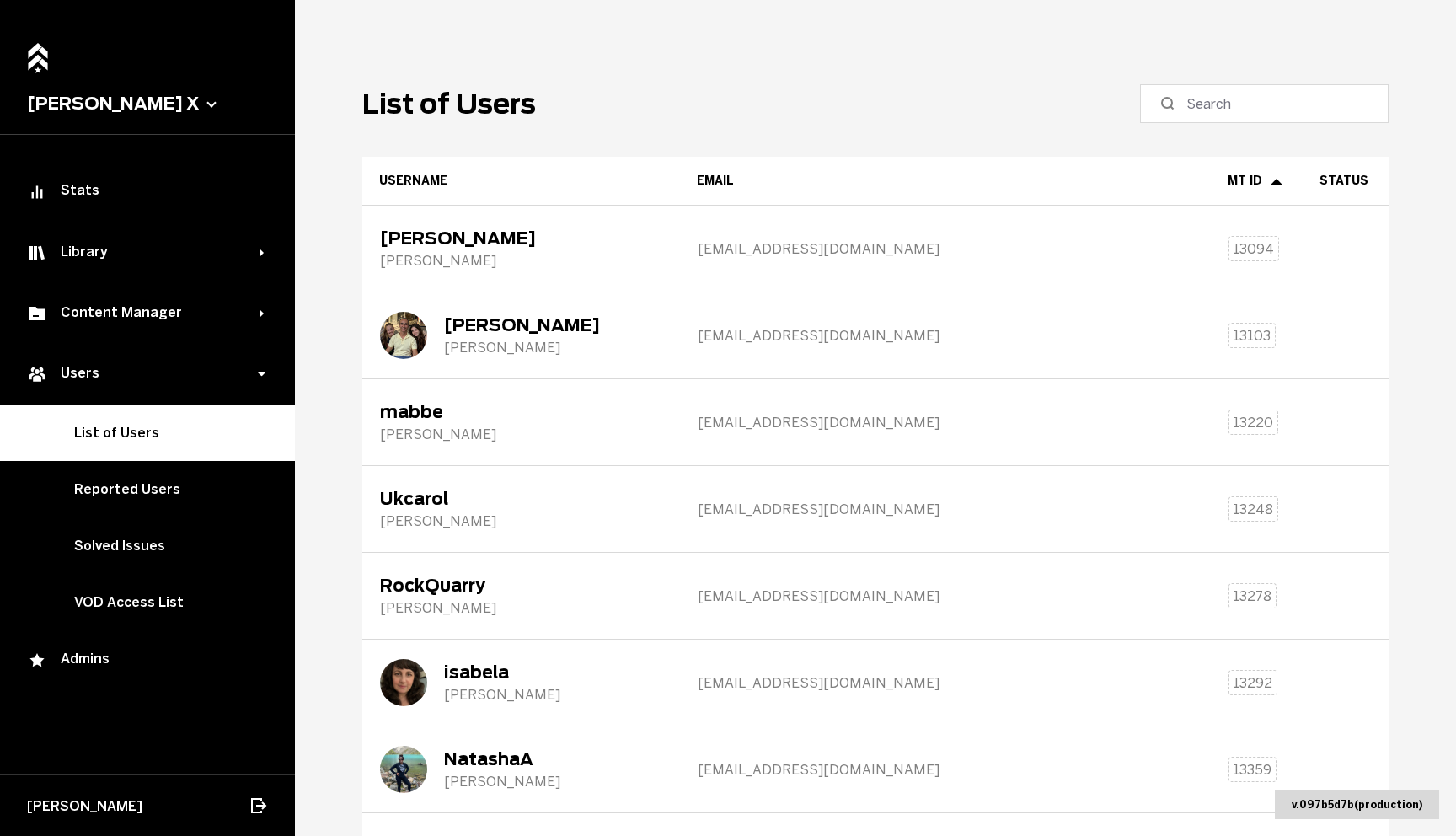
click at [850, 94] on header "List of Users" at bounding box center [875, 103] width 1027 height 39
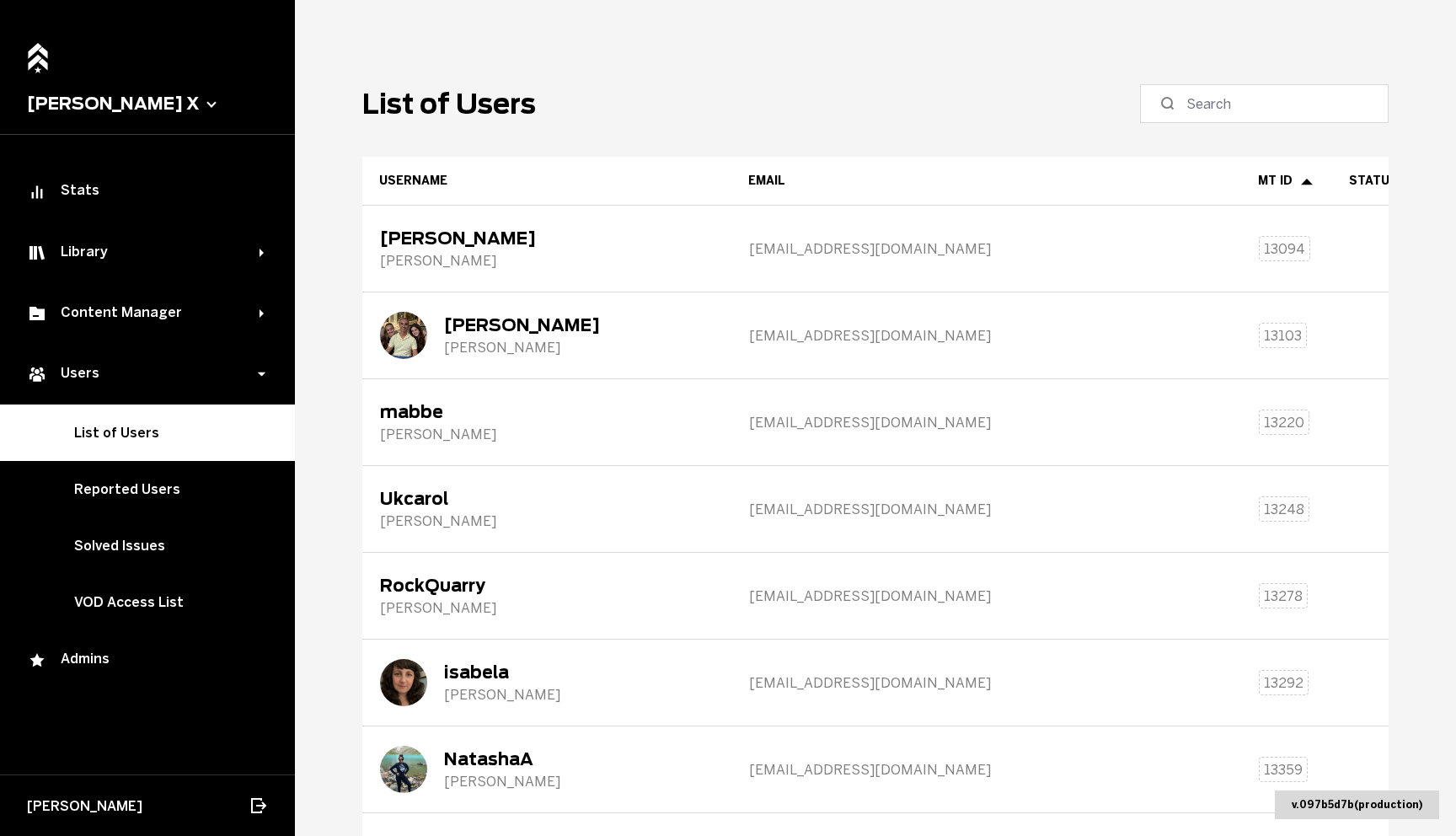
click at [884, 66] on main "List of Users Username Email MT ID Status [PERSON_NAME] [PERSON_NAME][EMAIL_ADD…" at bounding box center [875, 418] width 1161 height 836
